Goal: Information Seeking & Learning: Learn about a topic

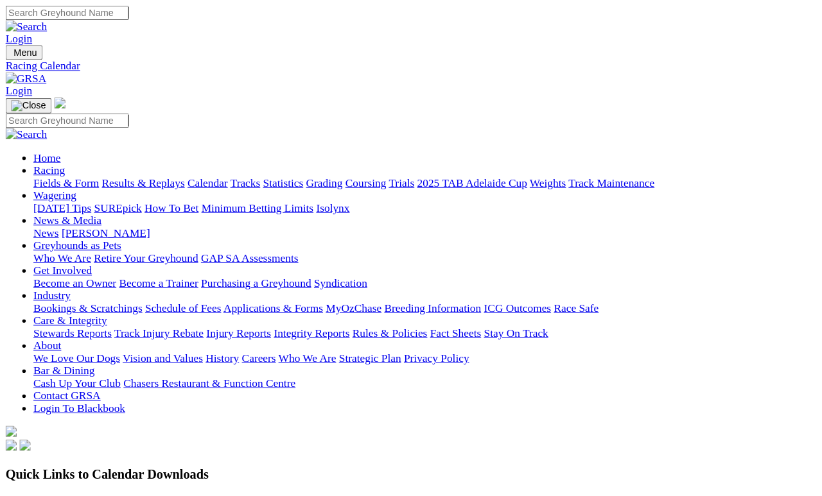
scroll to position [26, 0]
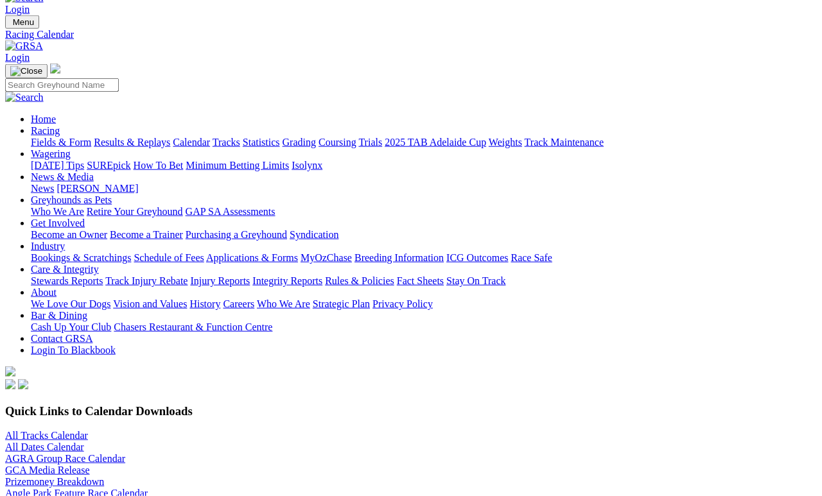
click at [49, 137] on link "Fields & Form" at bounding box center [61, 142] width 60 height 11
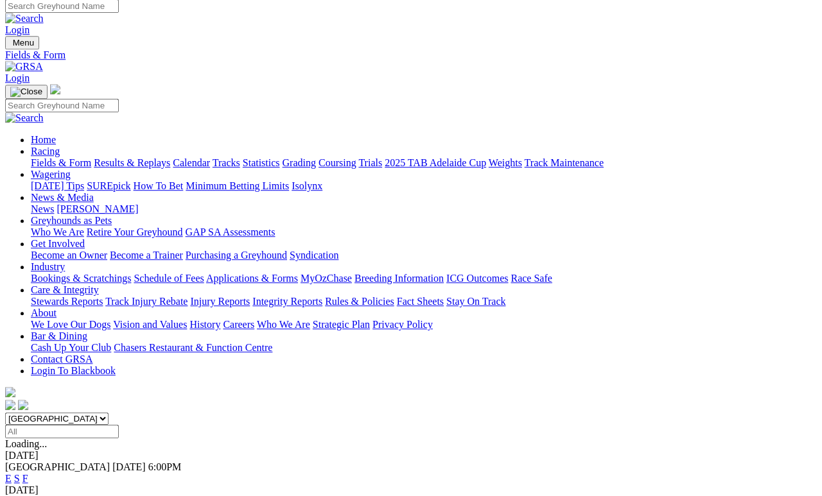
scroll to position [6, 0]
click at [28, 457] on link "F" at bounding box center [25, 478] width 6 height 11
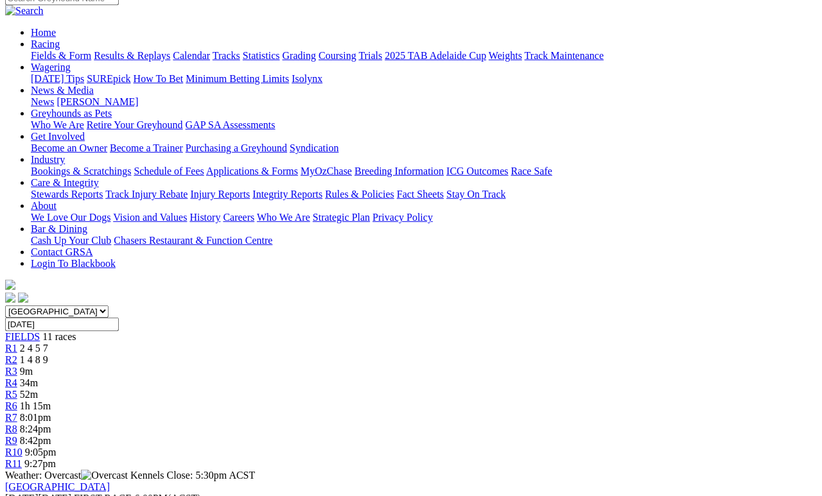
scroll to position [114, 0]
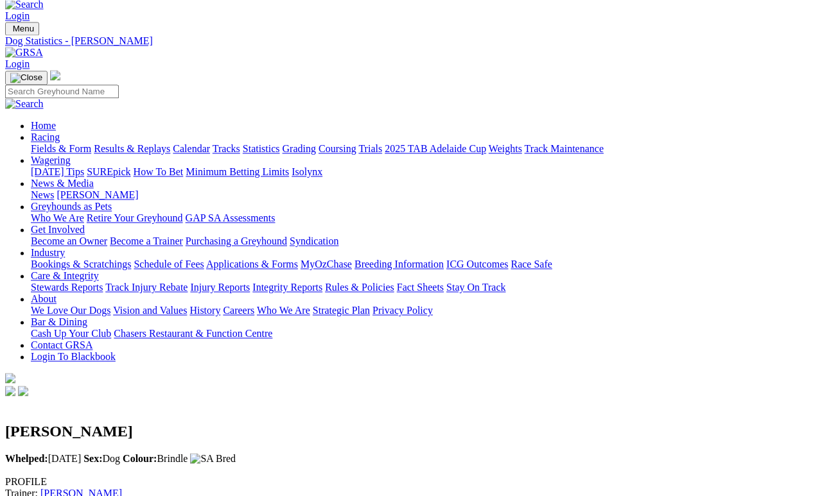
scroll to position [18, 0]
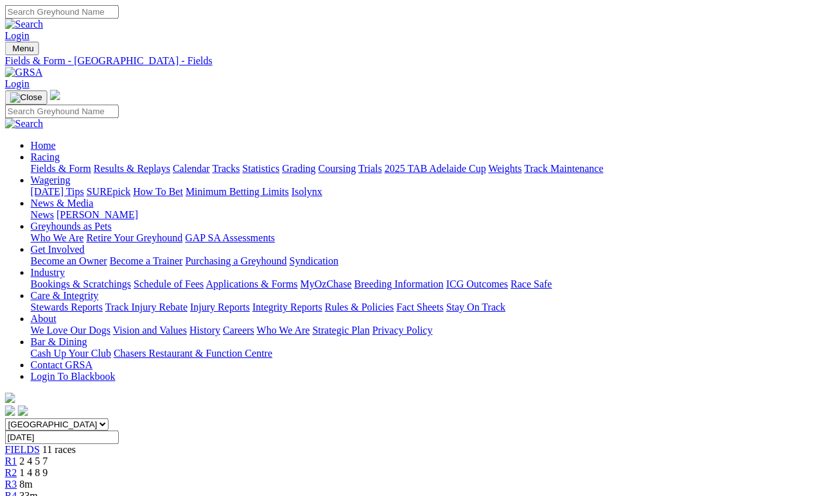
scroll to position [0, 5]
click at [156, 163] on link "Results & Replays" at bounding box center [132, 168] width 76 height 11
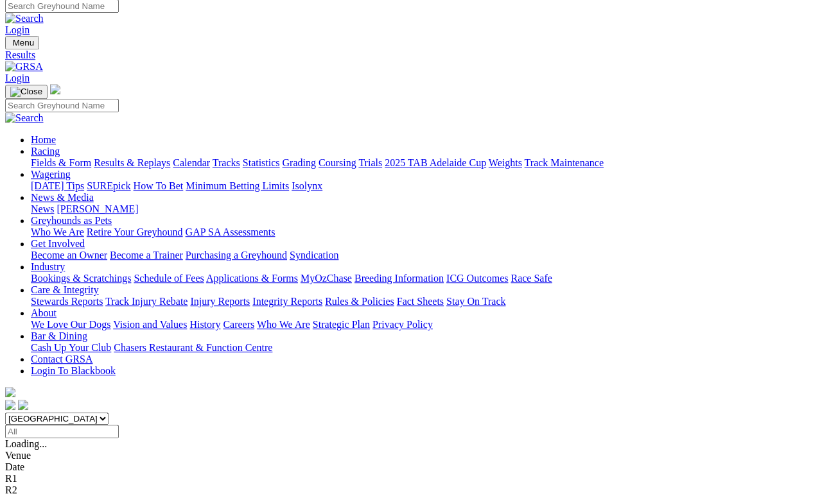
scroll to position [6, 0]
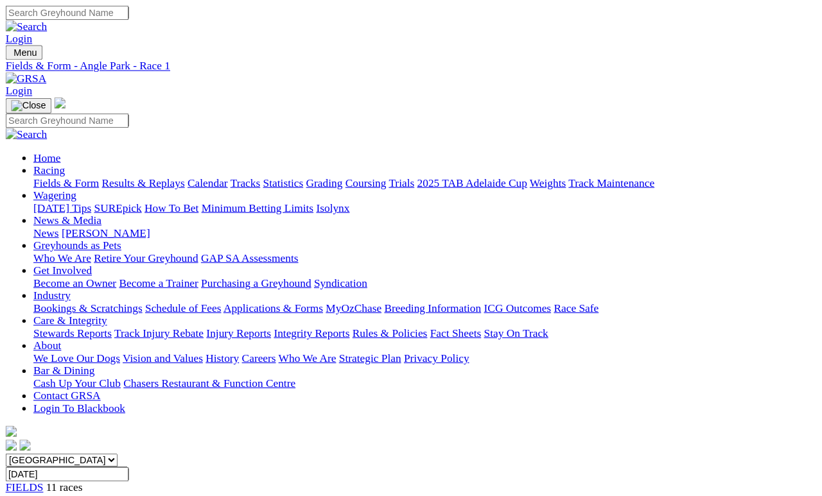
scroll to position [6, 0]
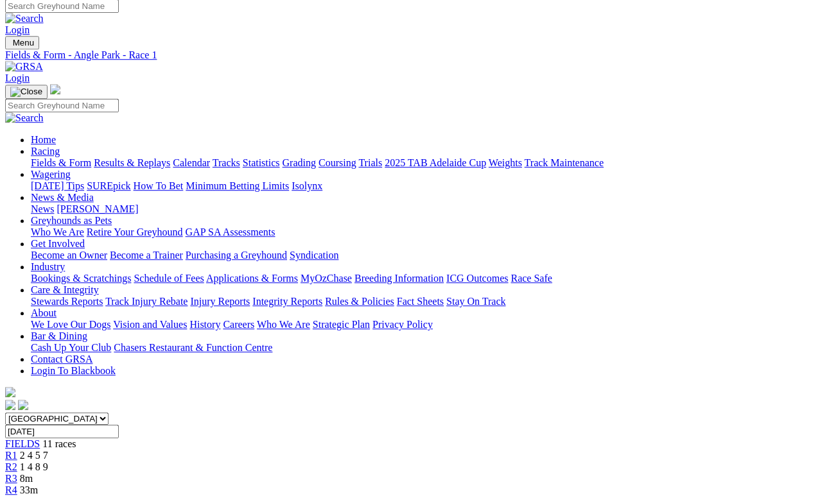
click at [17, 457] on link "R2" at bounding box center [11, 467] width 12 height 11
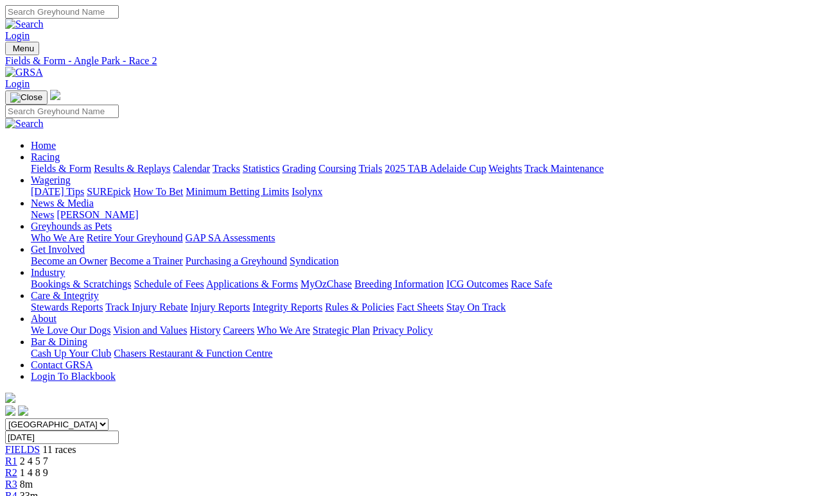
click at [48, 456] on span "2 4 5 7" at bounding box center [34, 461] width 28 height 11
